Goal: Obtain resource: Obtain resource

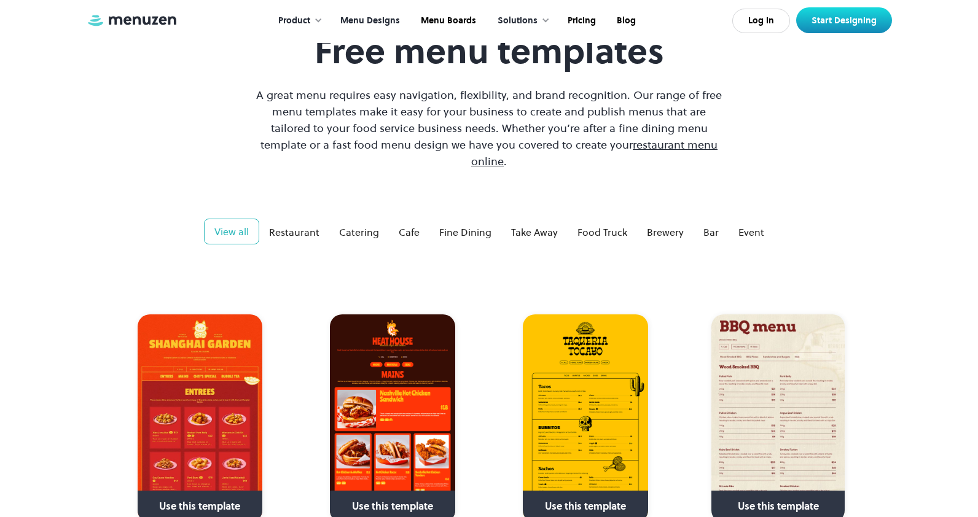
scroll to position [28, 0]
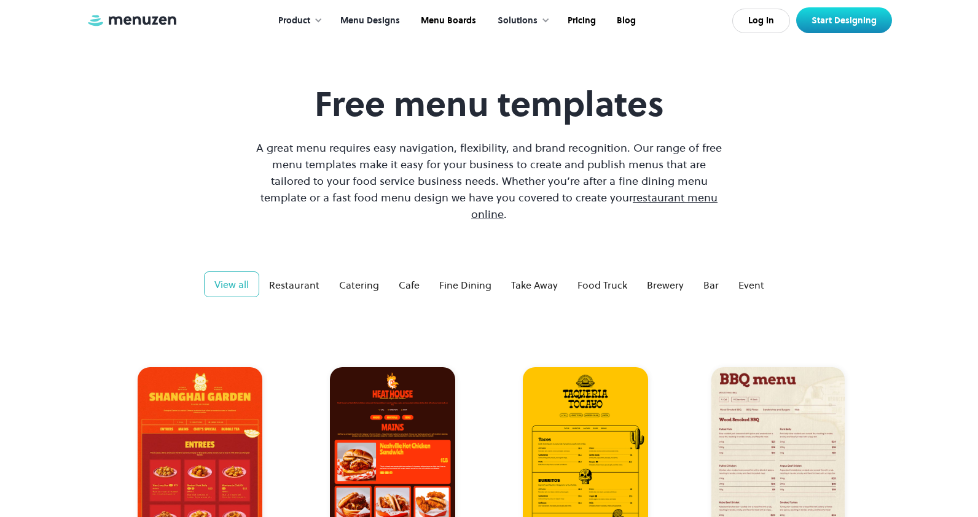
click at [642, 199] on span "restaurant menu online" at bounding box center [594, 206] width 246 height 32
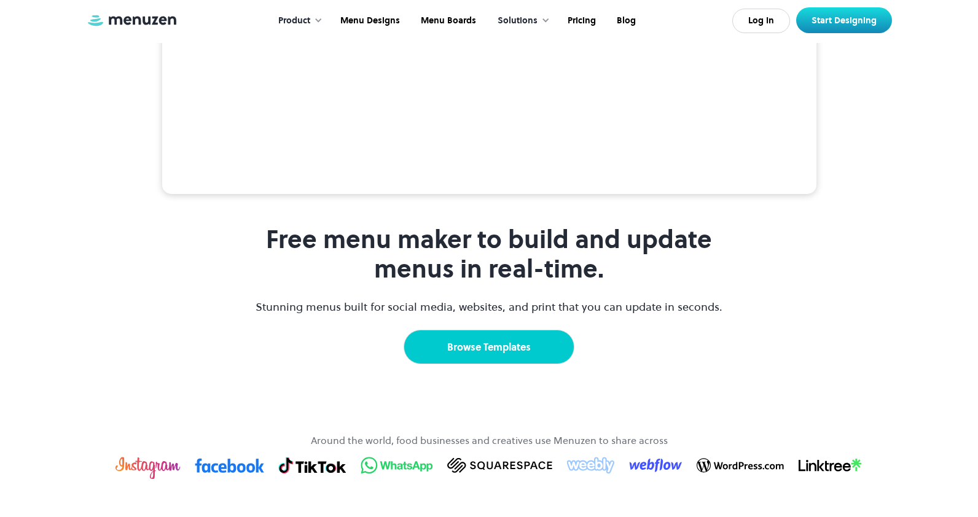
scroll to position [764, 0]
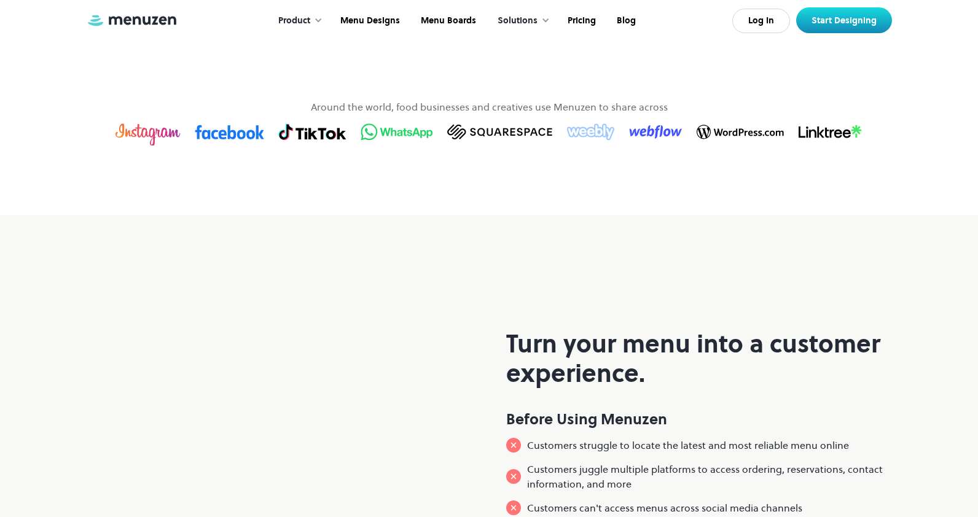
click at [506, 31] on link "Browse Templates" at bounding box center [489, 13] width 171 height 34
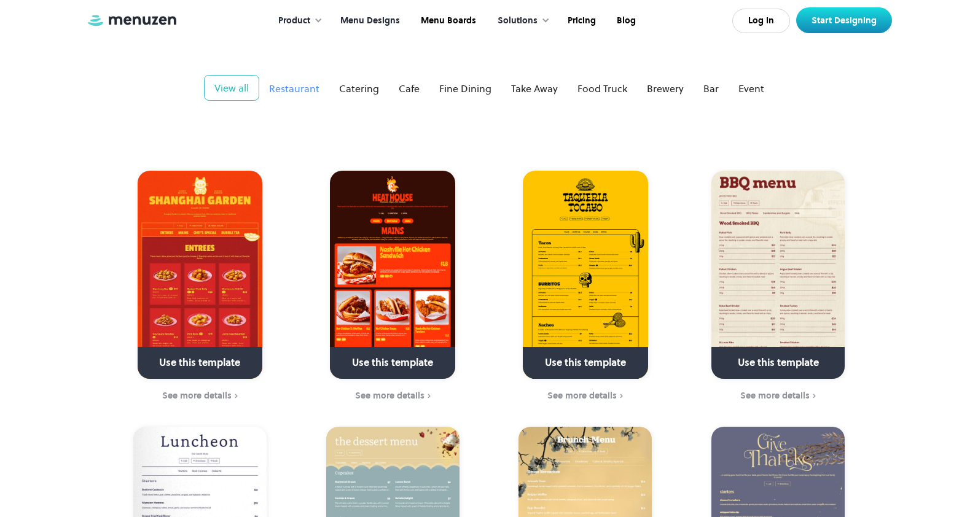
scroll to position [230, 0]
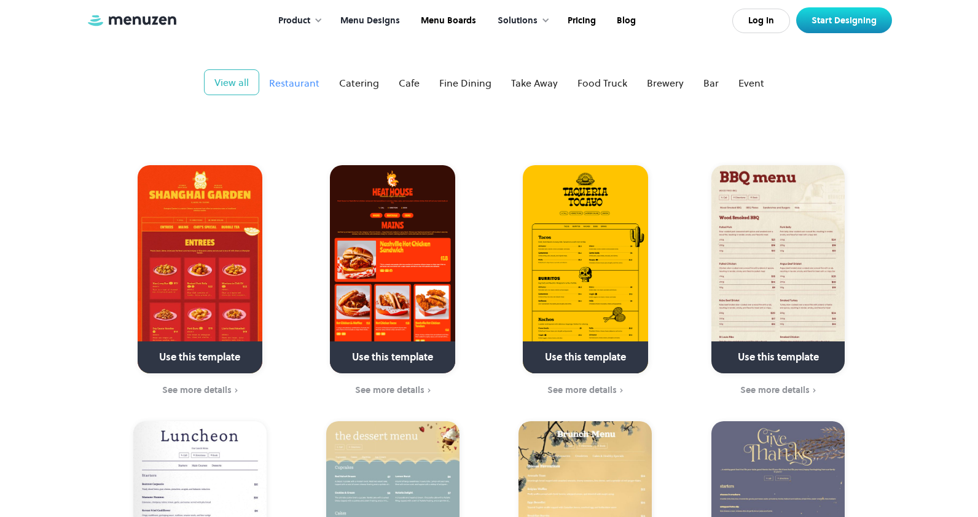
click at [289, 76] on div "Restaurant" at bounding box center [294, 83] width 50 height 15
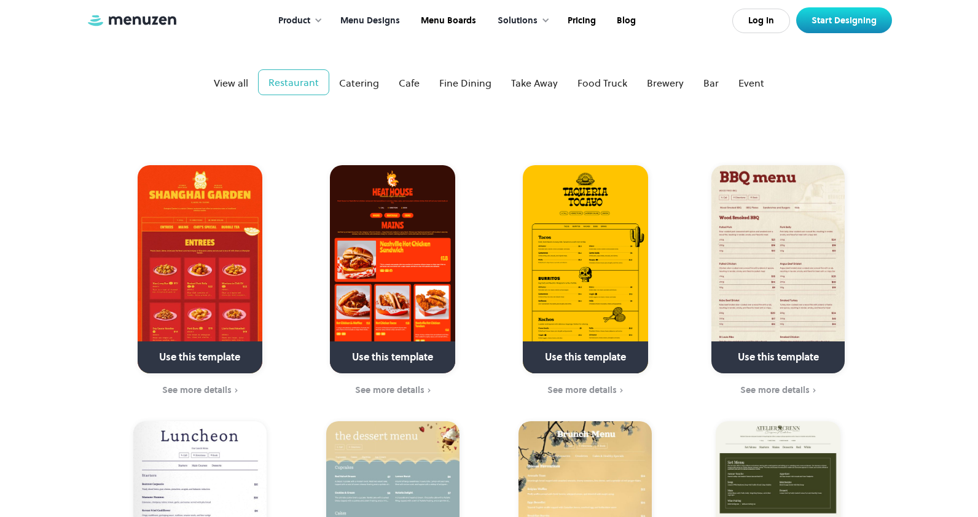
click at [206, 273] on img at bounding box center [200, 269] width 125 height 208
